Goal: Obtain resource: Download file/media

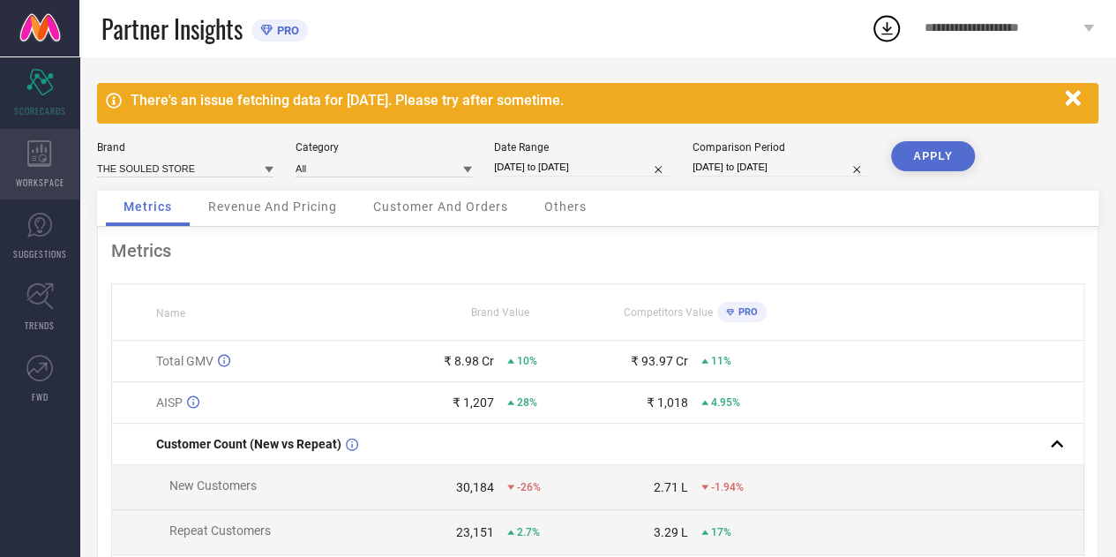
click at [37, 163] on icon at bounding box center [39, 153] width 24 height 26
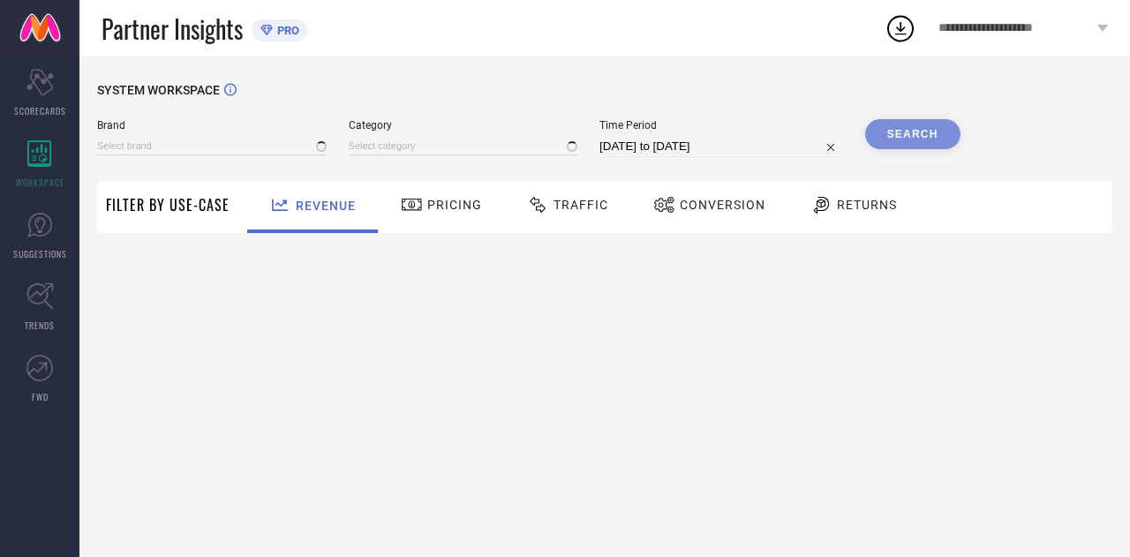
type input "THE SOULED STORE"
type input "All"
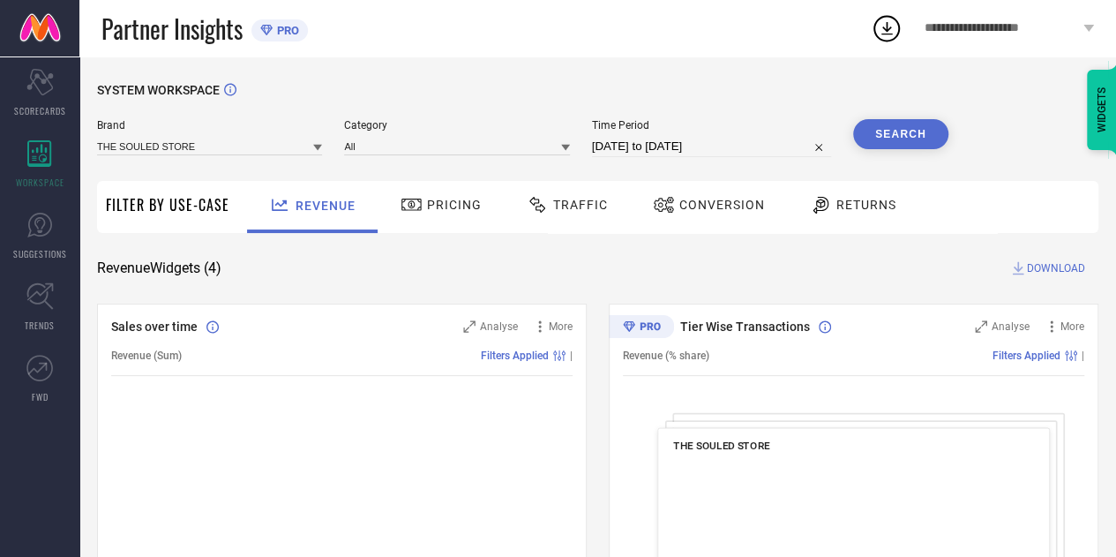
click at [593, 221] on div "Traffic" at bounding box center [567, 207] width 125 height 52
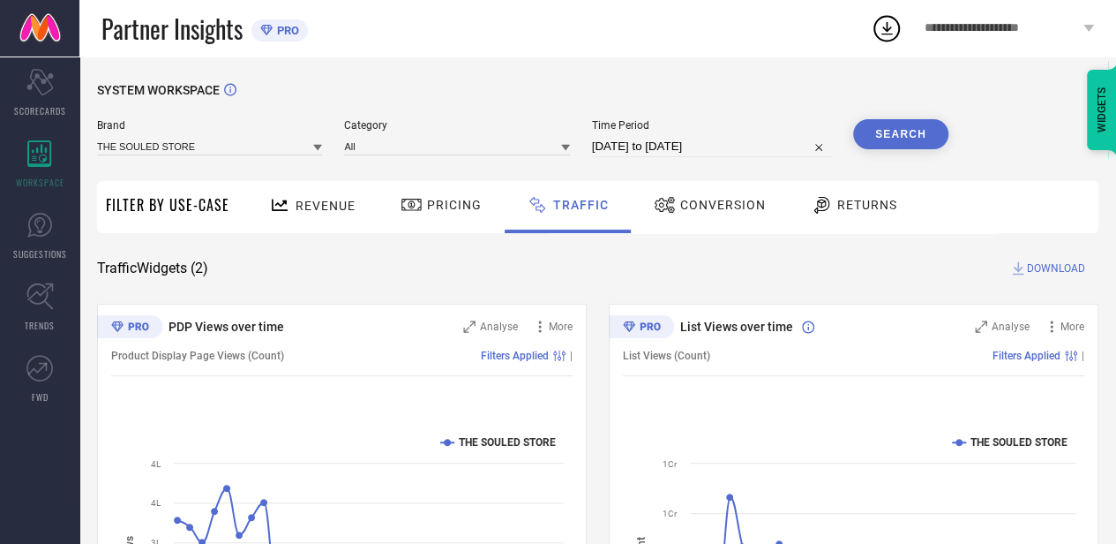
select select "7"
select select "2025"
select select "8"
select select "2025"
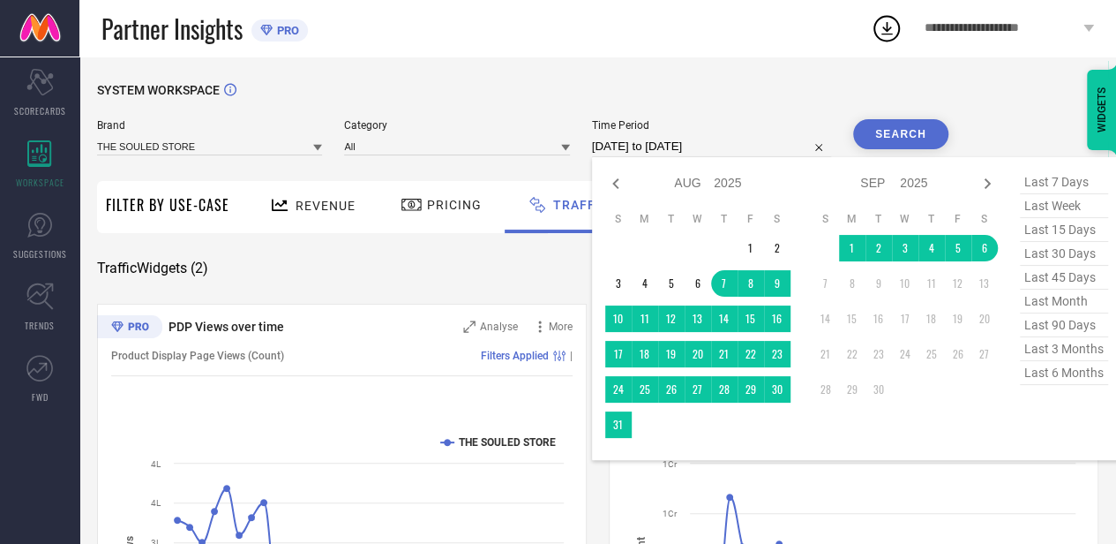
click at [746, 142] on input "[DATE] to [DATE]" at bounding box center [711, 146] width 239 height 21
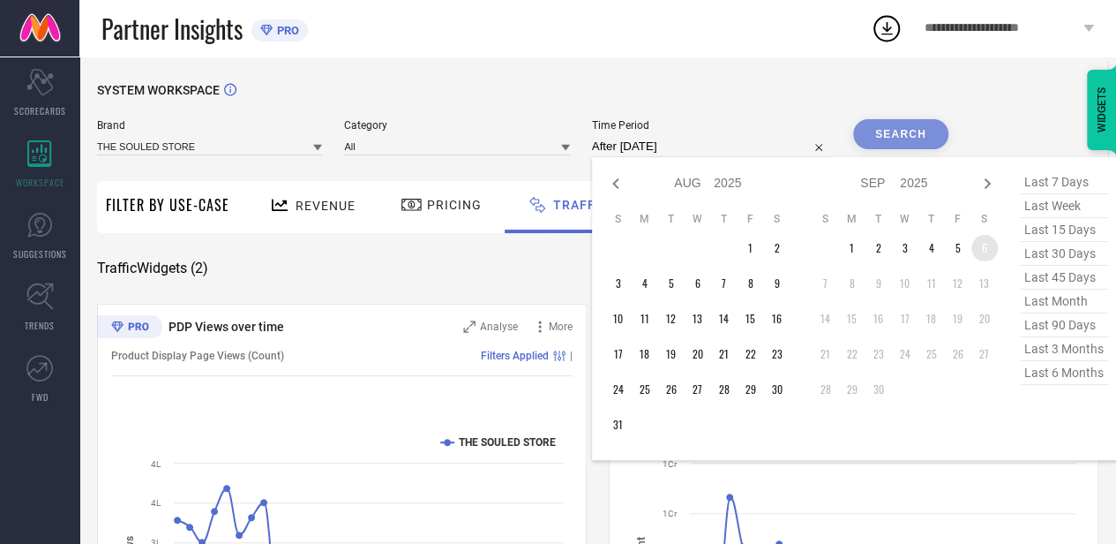
click at [982, 248] on td "6" at bounding box center [985, 248] width 26 height 26
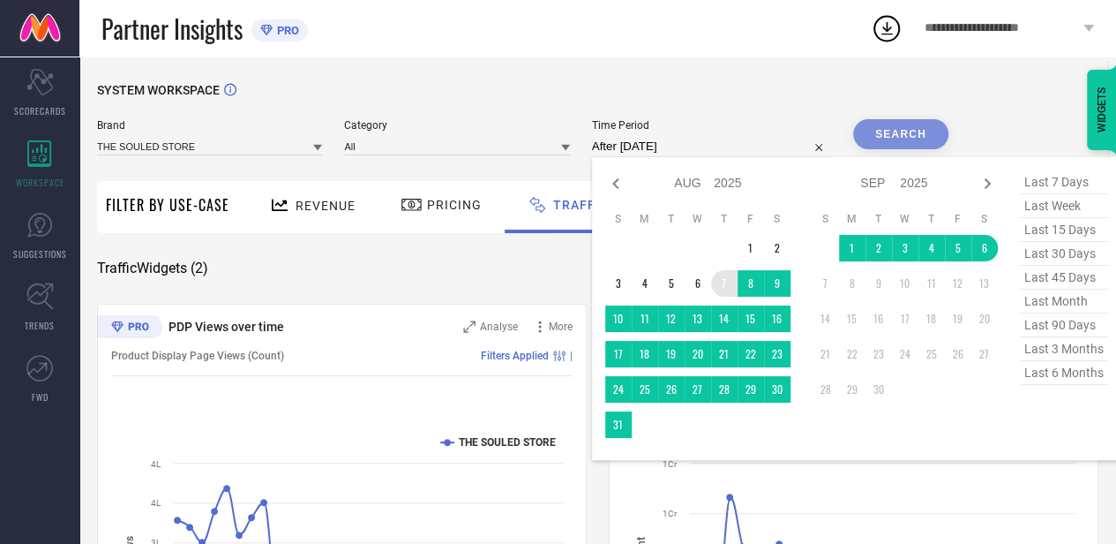
type input "[DATE] to [DATE]"
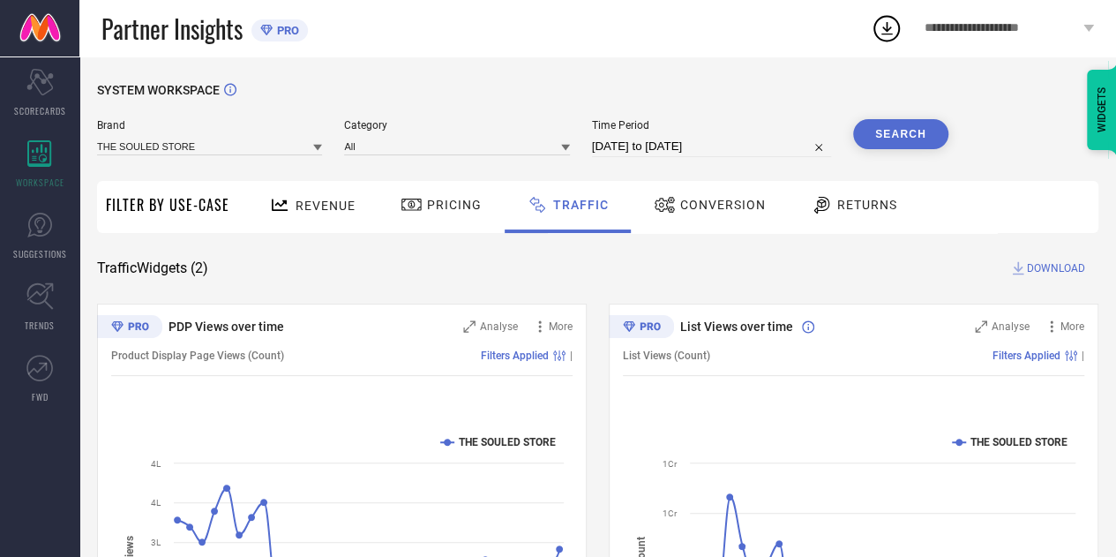
click at [891, 146] on button "Search" at bounding box center [900, 134] width 95 height 30
click at [1037, 274] on span "DOWNLOAD" at bounding box center [1056, 268] width 58 height 18
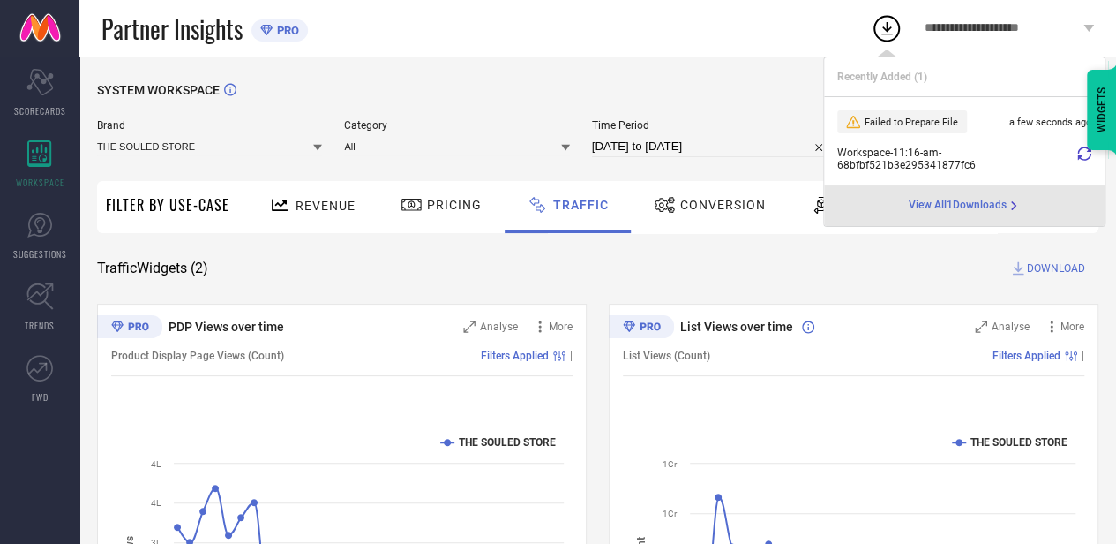
select select "7"
select select "2025"
select select "8"
select select "2025"
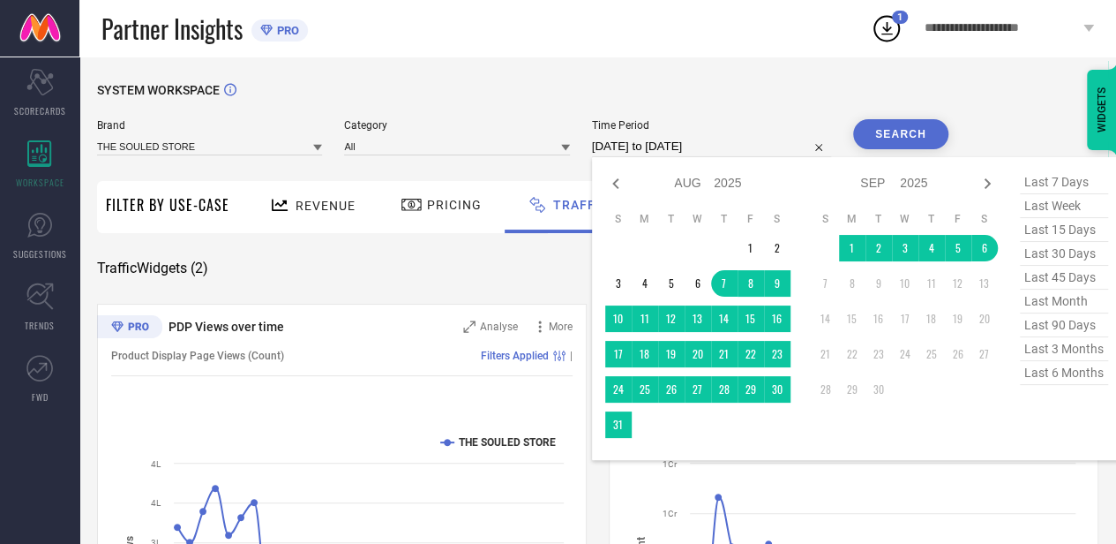
click at [742, 140] on input "[DATE] to [DATE]" at bounding box center [711, 146] width 239 height 21
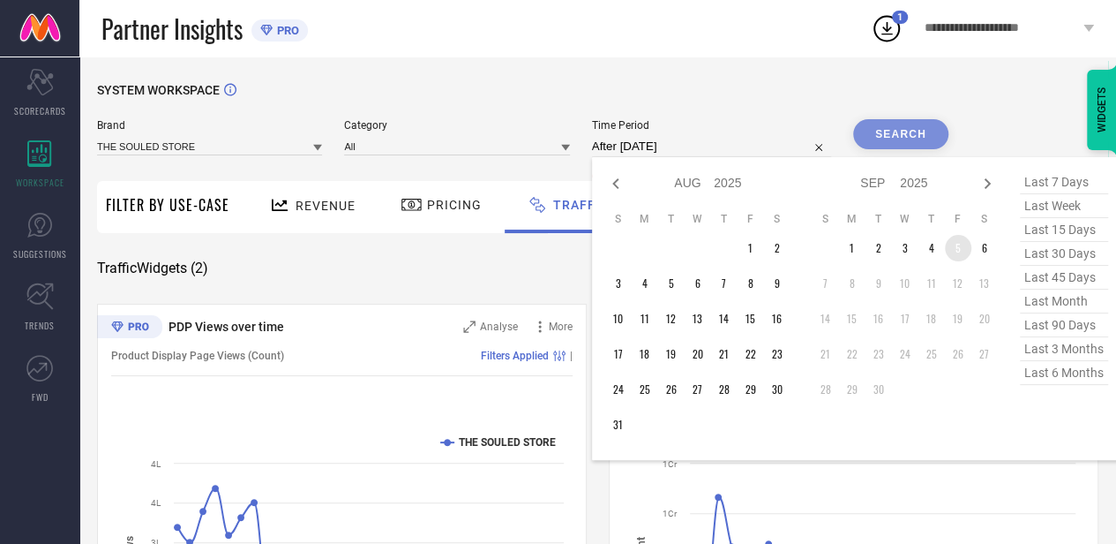
click at [961, 247] on td "5" at bounding box center [958, 248] width 26 height 26
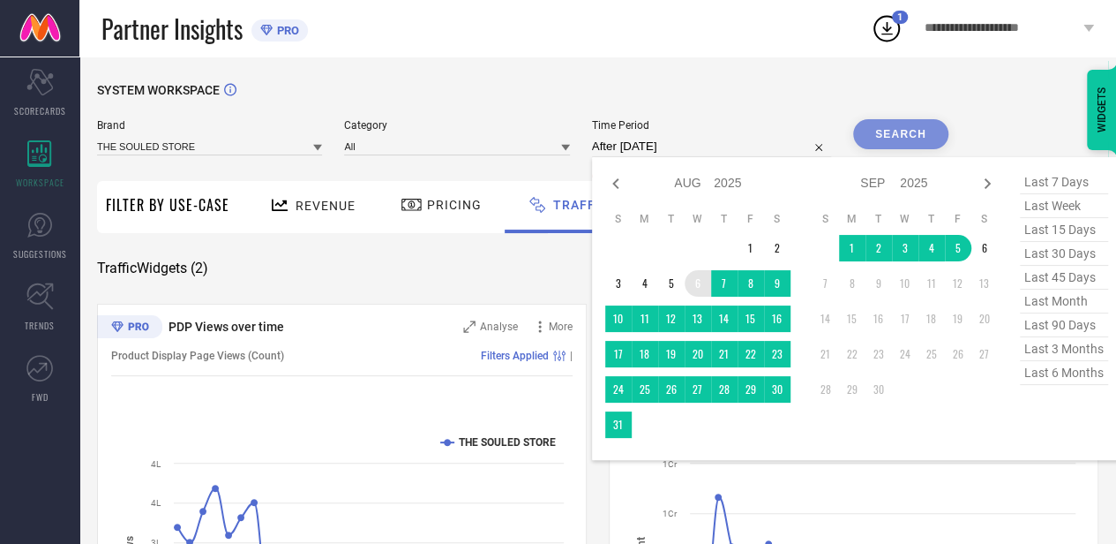
type input "[DATE] to [DATE]"
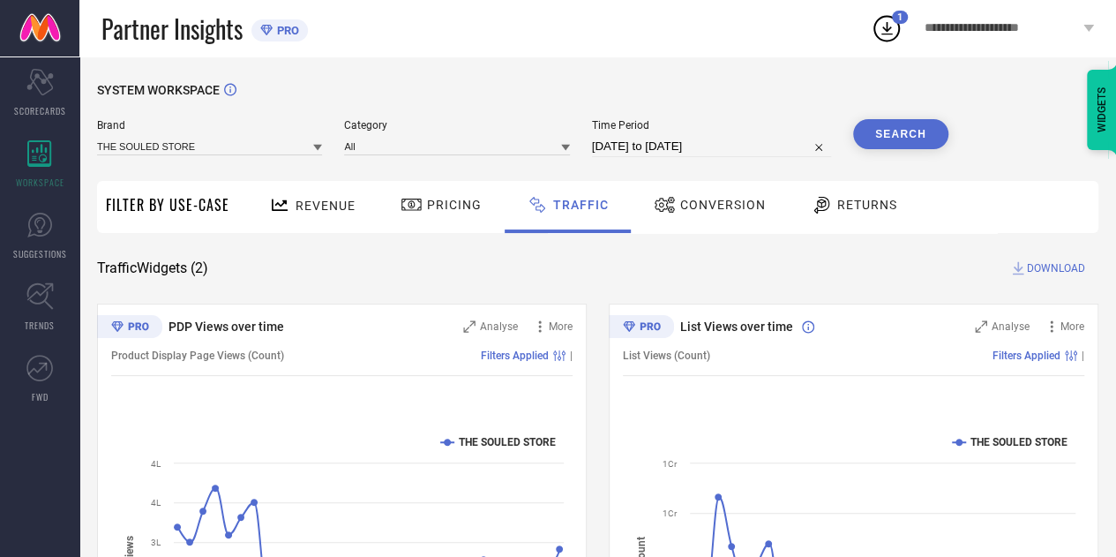
click at [889, 128] on button "Search" at bounding box center [900, 134] width 95 height 30
click at [1054, 274] on span "DOWNLOAD" at bounding box center [1056, 268] width 58 height 18
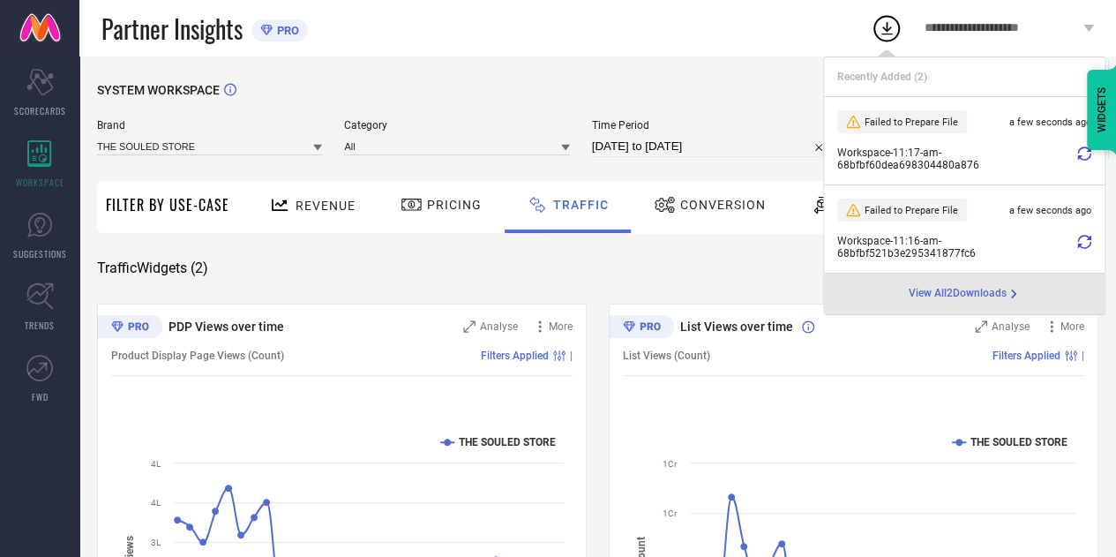
click at [1078, 159] on icon at bounding box center [1084, 153] width 14 height 14
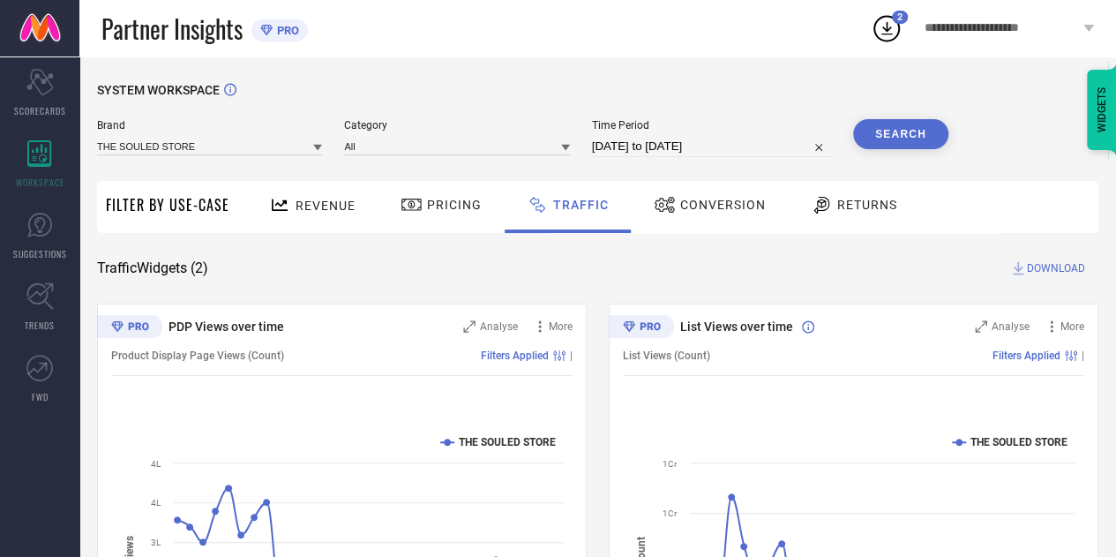
click at [884, 26] on icon at bounding box center [887, 28] width 32 height 32
click at [886, 31] on icon at bounding box center [887, 28] width 11 height 13
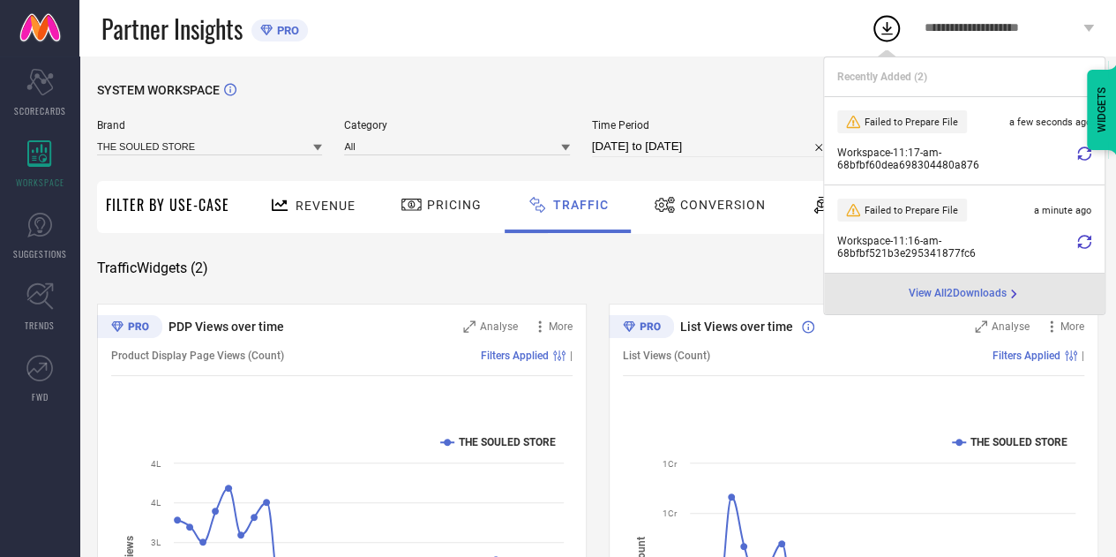
click at [1082, 153] on icon at bounding box center [1084, 153] width 14 height 14
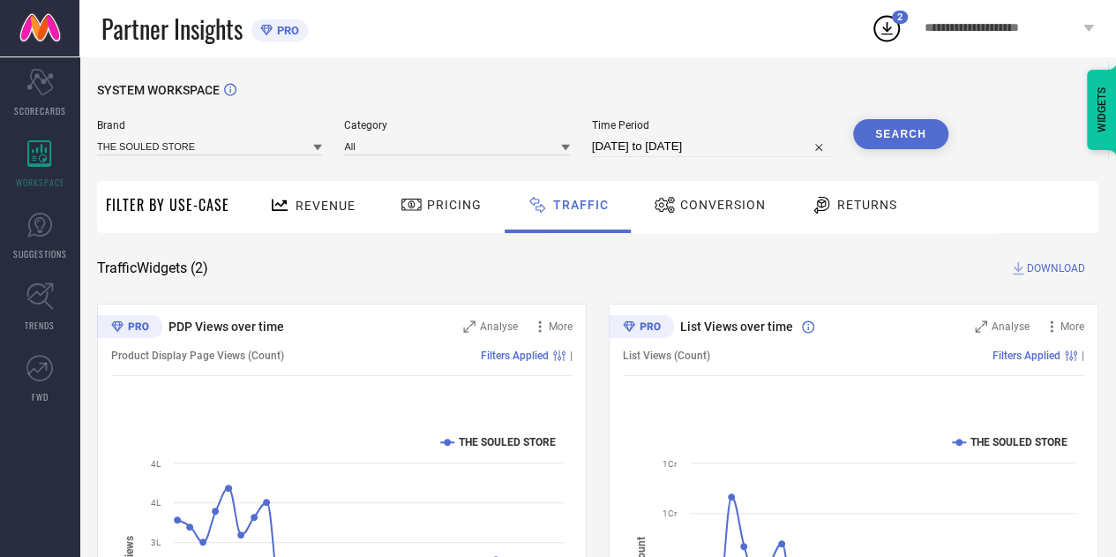
click at [718, 80] on div "SYSTEM WORKSPACE Brand THE SOULED STORE Category All Time Period [DATE] to [DAT…" at bounding box center [597, 413] width 1037 height 715
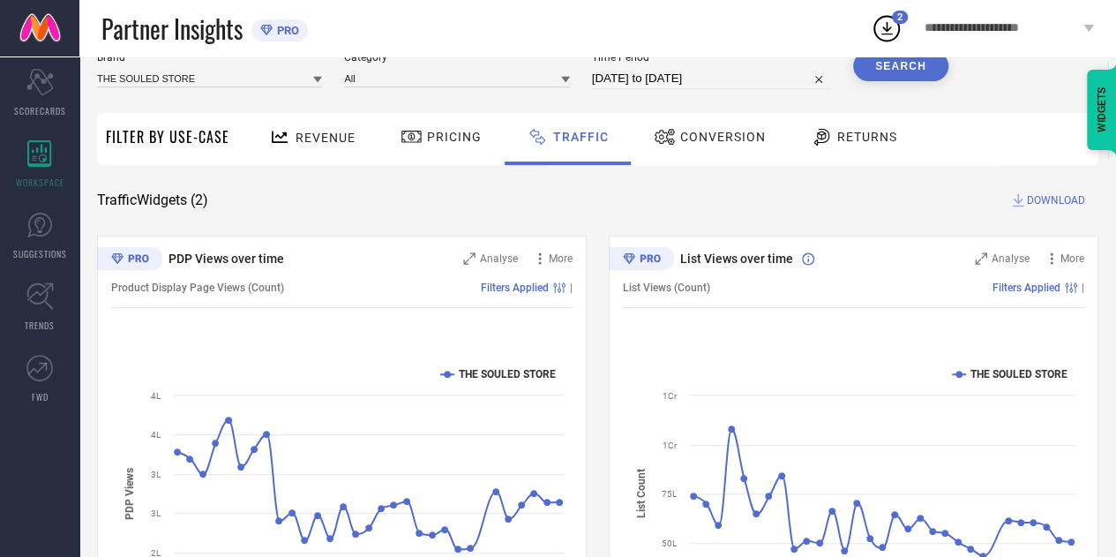
scroll to position [64, 0]
